Goal: Task Accomplishment & Management: Use online tool/utility

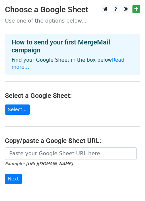
click at [50, 44] on h4 "How to send your first MergeMail campaign" at bounding box center [73, 46] width 122 height 16
drag, startPoint x: 46, startPoint y: 175, endPoint x: 16, endPoint y: 165, distance: 31.4
click at [16, 165] on form "Example: [URL][DOMAIN_NAME] Next" at bounding box center [72, 165] width 135 height 37
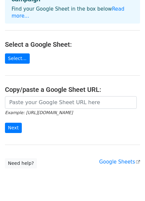
scroll to position [51, 0]
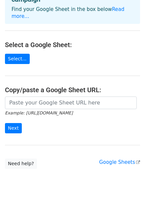
click at [96, 133] on main "Choose a Google Sheet Use one of the options below... How to send your first Me…" at bounding box center [72, 61] width 145 height 214
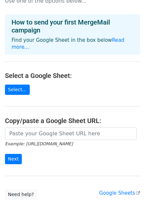
scroll to position [20, 0]
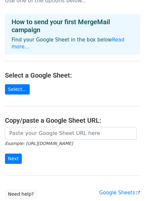
click at [80, 95] on main "Choose a Google Sheet Use one of the options below... How to send your first Me…" at bounding box center [72, 92] width 145 height 214
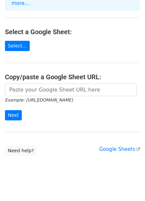
scroll to position [0, 0]
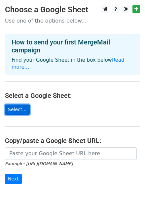
click at [10, 104] on link "Select..." at bounding box center [17, 109] width 25 height 10
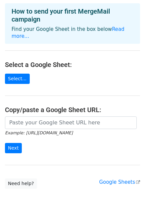
scroll to position [31, 0]
